Goal: Information Seeking & Learning: Learn about a topic

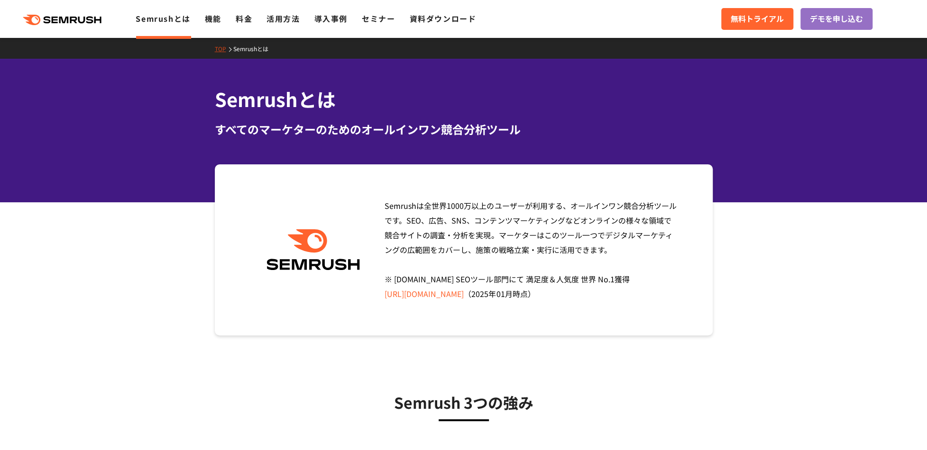
click at [70, 15] on icon ".cls {fill: #FF642D;}" at bounding box center [62, 20] width 107 height 10
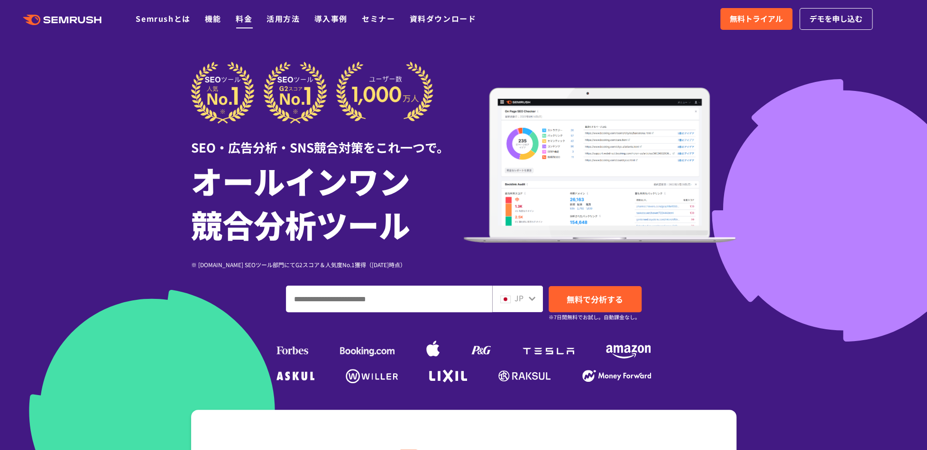
click at [249, 17] on link "料金" at bounding box center [244, 18] width 17 height 11
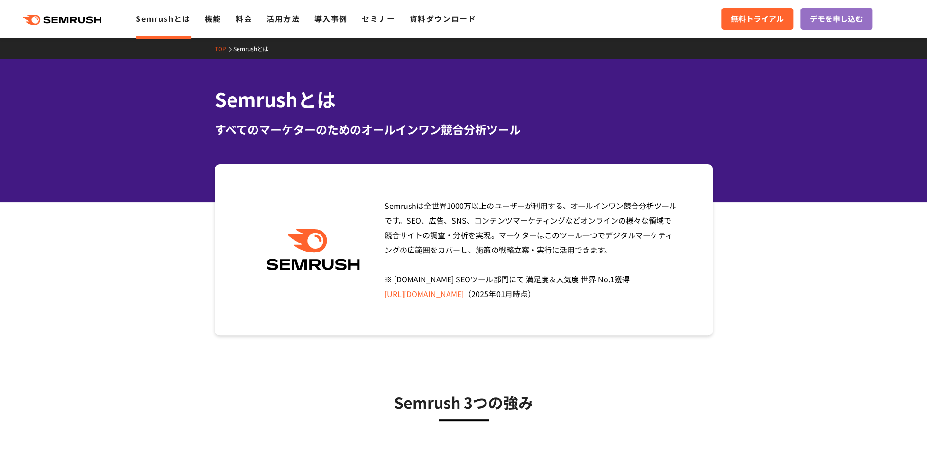
click at [219, 47] on link "TOP" at bounding box center [224, 49] width 18 height 8
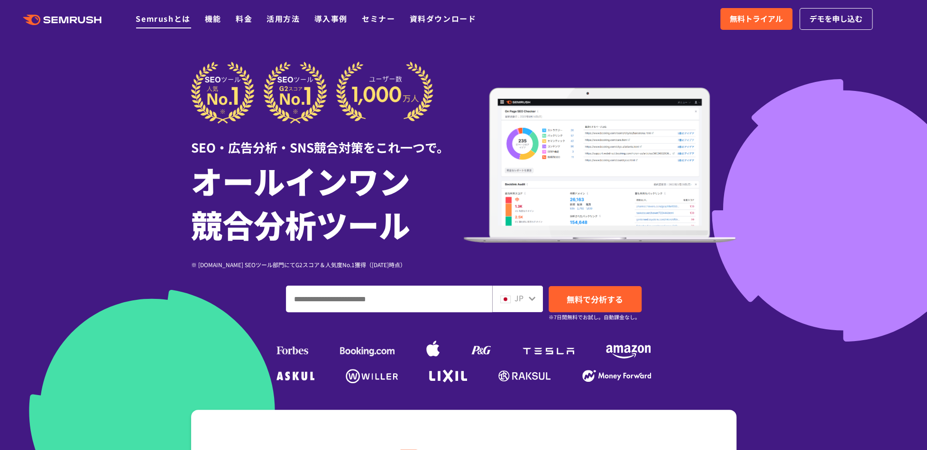
click at [161, 20] on link "Semrushとは" at bounding box center [163, 18] width 55 height 11
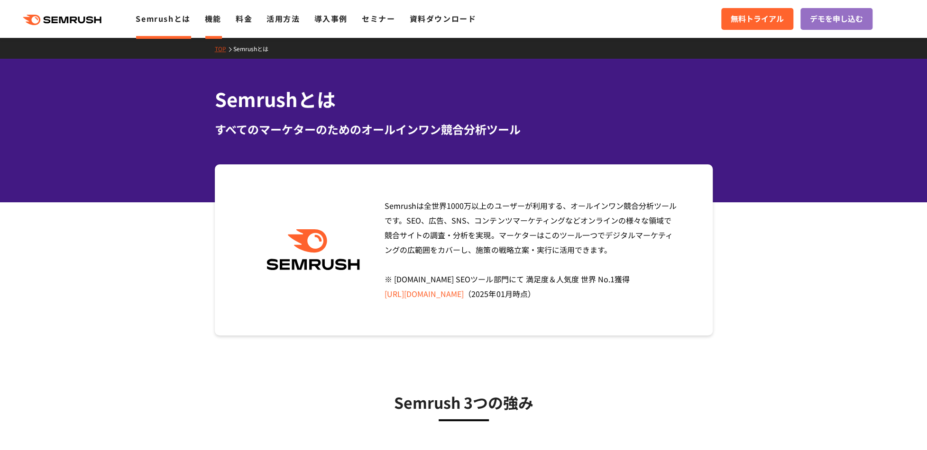
click at [215, 21] on link "機能" at bounding box center [213, 18] width 17 height 11
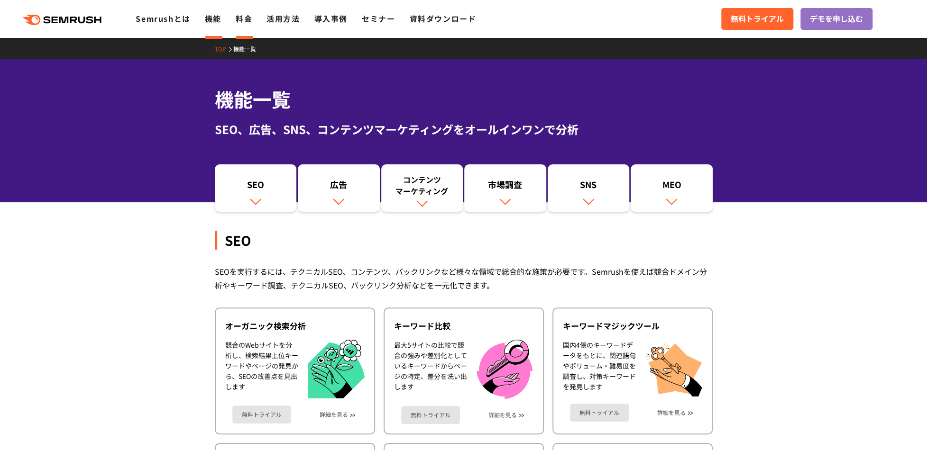
click at [239, 19] on link "料金" at bounding box center [244, 18] width 17 height 11
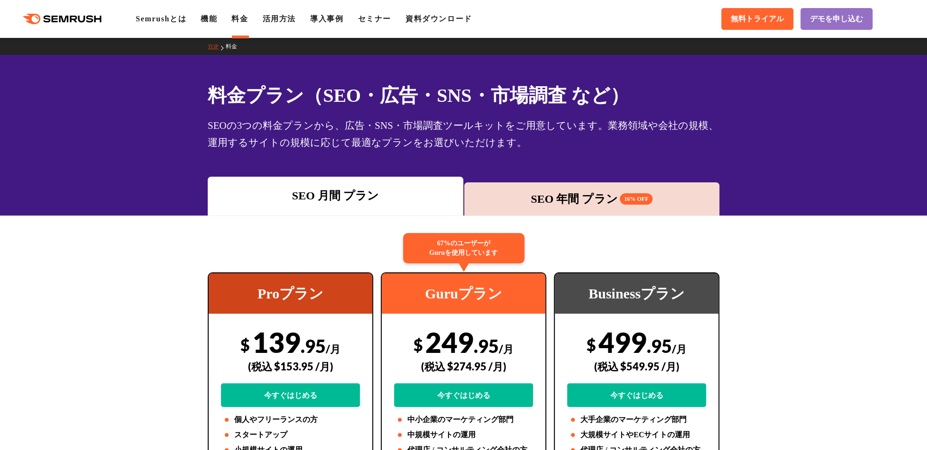
click at [70, 22] on icon ".cls {fill: #FF642D;}" at bounding box center [62, 19] width 107 height 10
